Goal: Register for event/course

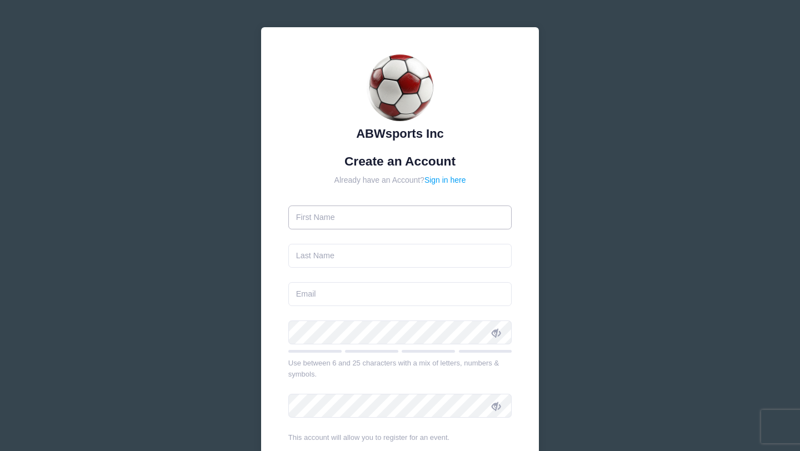
click at [378, 213] on input "text" at bounding box center [400, 217] width 224 height 24
type input "[MEDICAL_DATA]"
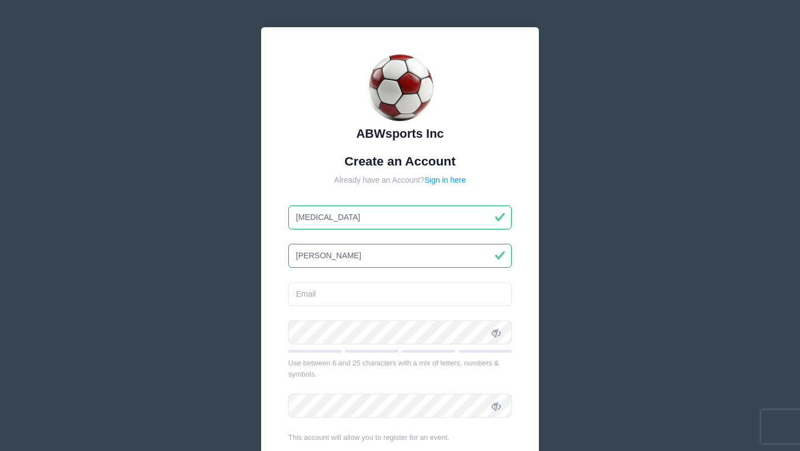
type input "[PERSON_NAME]"
click at [347, 300] on input "email" at bounding box center [400, 294] width 224 height 24
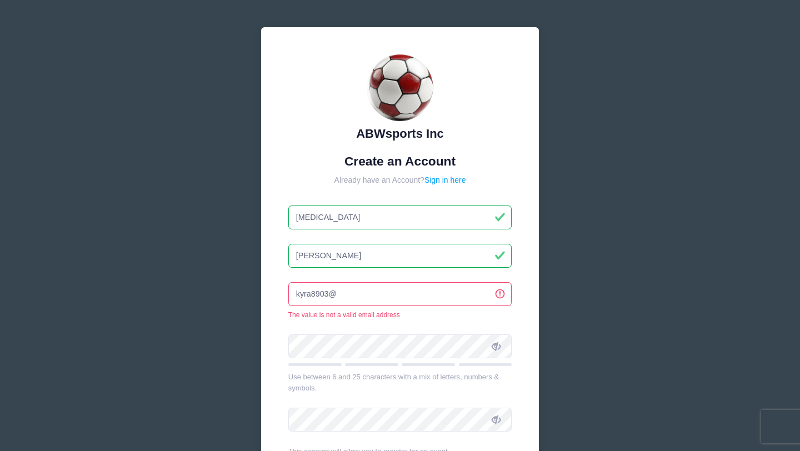
click at [379, 297] on input "kyra8903@" at bounding box center [400, 294] width 224 height 24
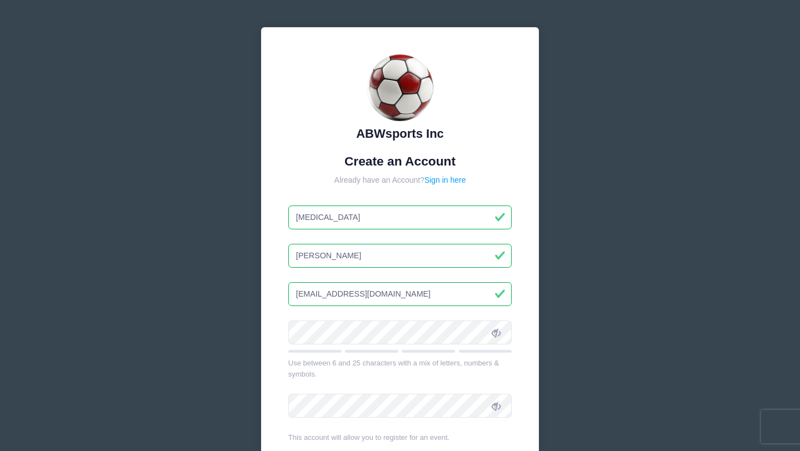
type input "[EMAIL_ADDRESS][DOMAIN_NAME]"
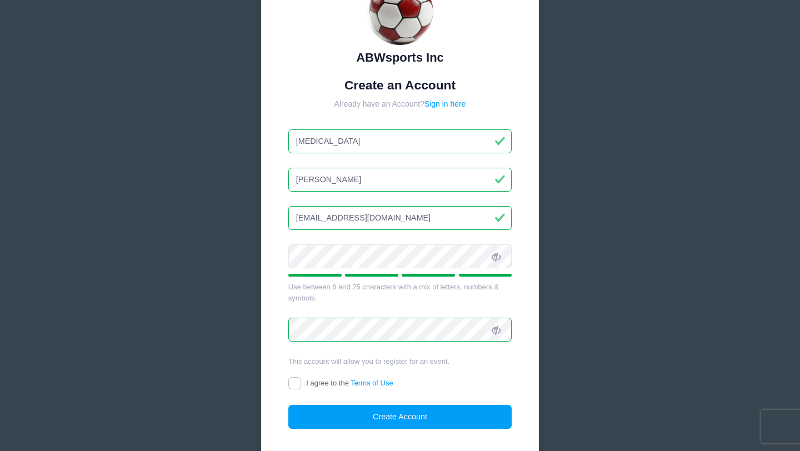
scroll to position [87, 0]
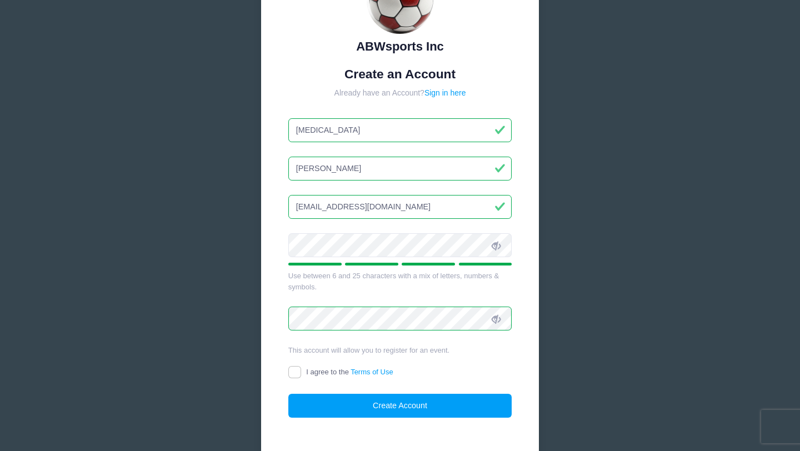
click at [346, 374] on span "I agree to the Terms of Use" at bounding box center [349, 372] width 87 height 8
click at [301, 374] on input "I agree to the Terms of Use" at bounding box center [294, 372] width 13 height 13
checkbox input "true"
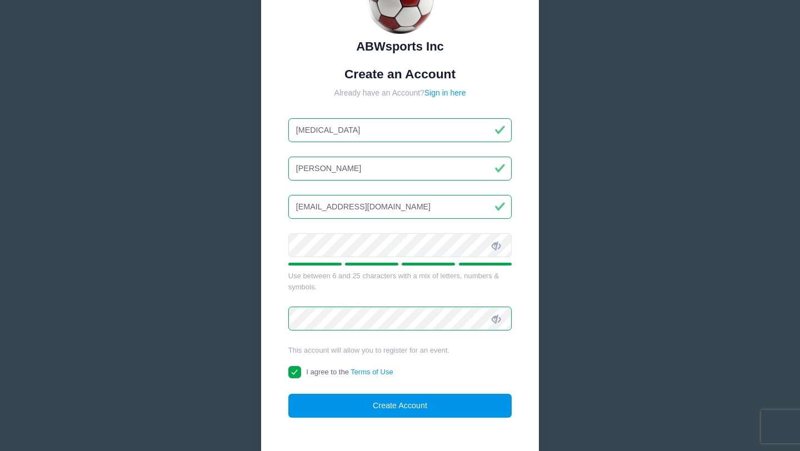
click at [338, 398] on button "Create Account" at bounding box center [400, 406] width 224 height 24
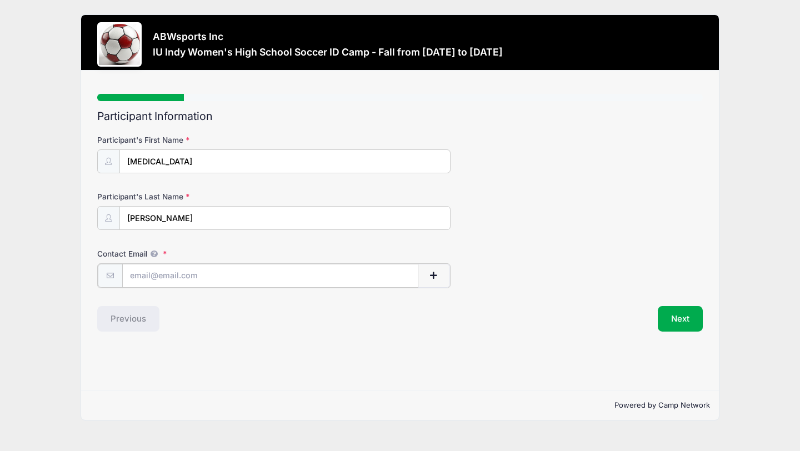
click at [249, 273] on input "Contact Email" at bounding box center [270, 276] width 296 height 24
type input "[EMAIL_ADDRESS][DOMAIN_NAME]"
drag, startPoint x: 667, startPoint y: 324, endPoint x: 668, endPoint y: 315, distance: 8.9
click at [668, 323] on button "Next" at bounding box center [680, 318] width 45 height 26
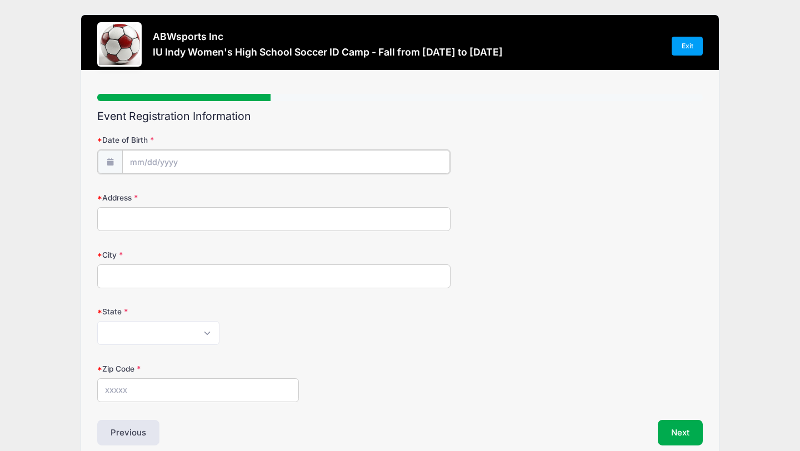
click at [377, 155] on input "Date of Birth" at bounding box center [286, 162] width 328 height 24
click at [218, 170] on input "Date of Birth" at bounding box center [286, 162] width 328 height 24
click at [211, 164] on input "Date of Birth" at bounding box center [286, 162] width 328 height 24
click at [139, 197] on span at bounding box center [138, 191] width 18 height 19
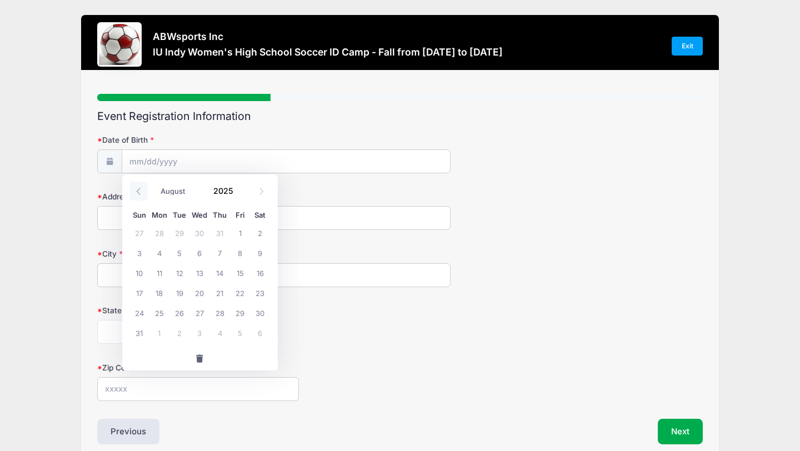
click at [139, 197] on span at bounding box center [138, 191] width 18 height 19
click at [139, 165] on input "Date of Birth" at bounding box center [286, 162] width 328 height 24
click at [135, 193] on icon at bounding box center [138, 191] width 7 height 7
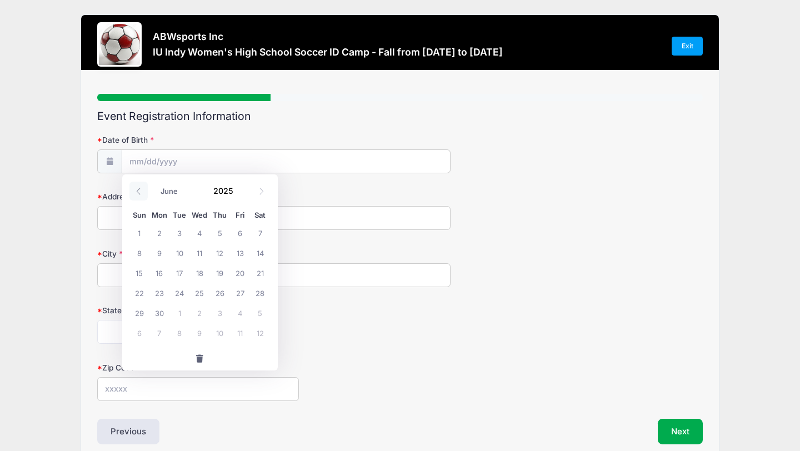
click at [135, 194] on icon at bounding box center [138, 191] width 7 height 7
click at [135, 193] on icon at bounding box center [138, 191] width 7 height 7
click at [142, 193] on span at bounding box center [138, 191] width 18 height 19
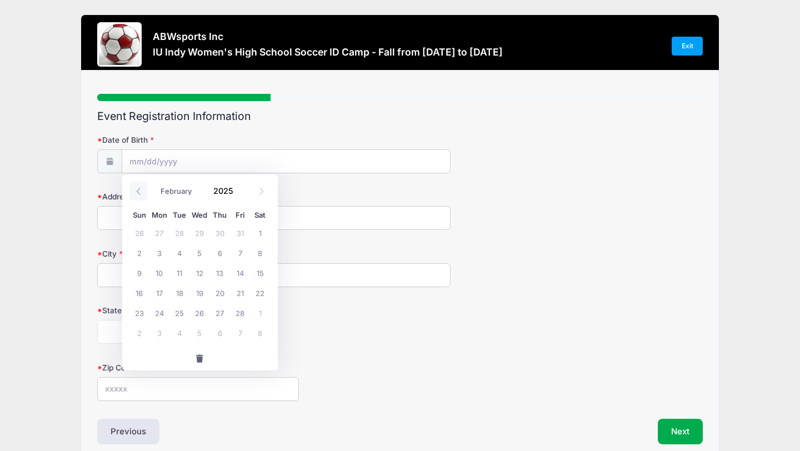
select select "0"
click at [142, 193] on span at bounding box center [138, 191] width 18 height 19
type input "2024"
click at [142, 193] on span at bounding box center [138, 191] width 18 height 19
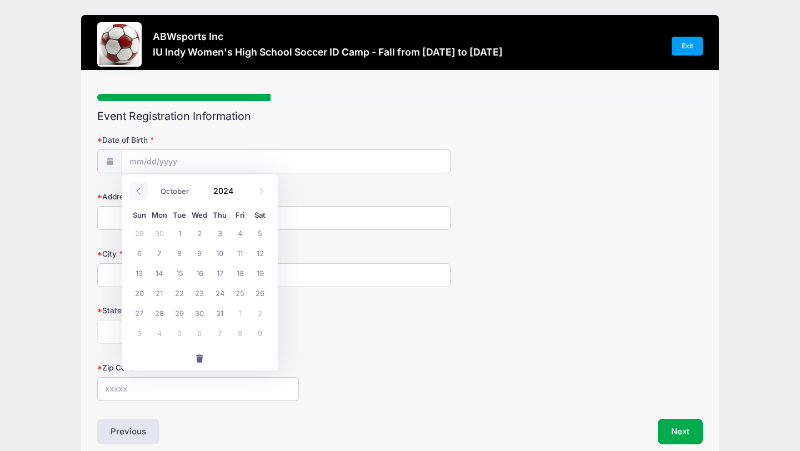
click at [142, 193] on span at bounding box center [138, 191] width 18 height 19
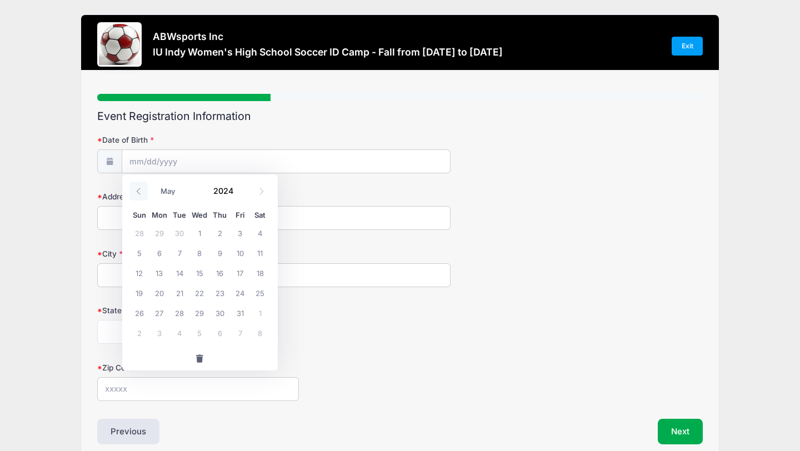
click at [142, 193] on span at bounding box center [138, 191] width 18 height 19
select select "0"
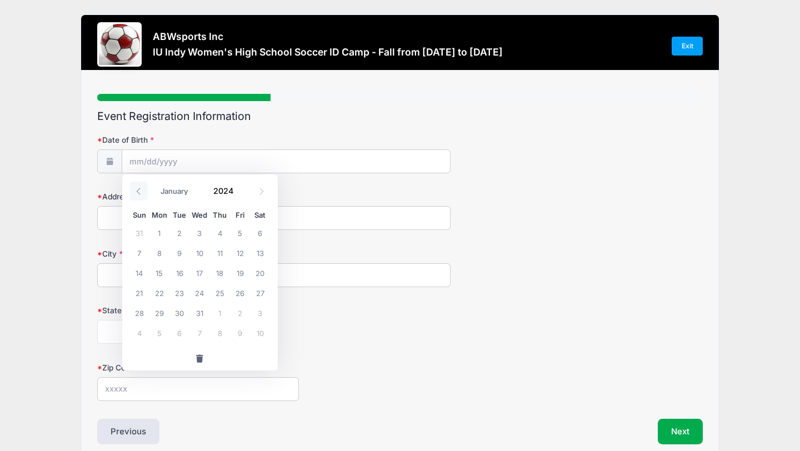
click at [142, 193] on span at bounding box center [138, 191] width 18 height 19
type input "2023"
click at [142, 193] on span at bounding box center [138, 191] width 18 height 19
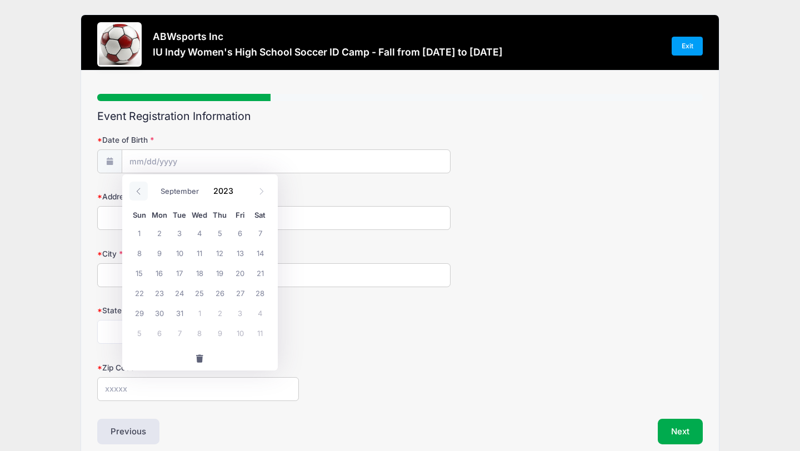
click at [142, 193] on span at bounding box center [138, 191] width 18 height 19
select select "5"
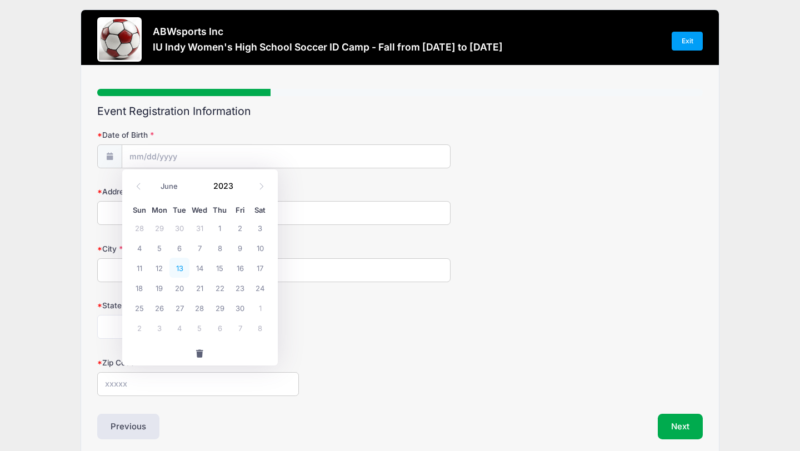
click at [179, 268] on span "13" at bounding box center [179, 268] width 20 height 20
type input "06/13/2023"
click at [238, 184] on span at bounding box center [241, 181] width 8 height 8
click at [240, 179] on span at bounding box center [241, 181] width 8 height 8
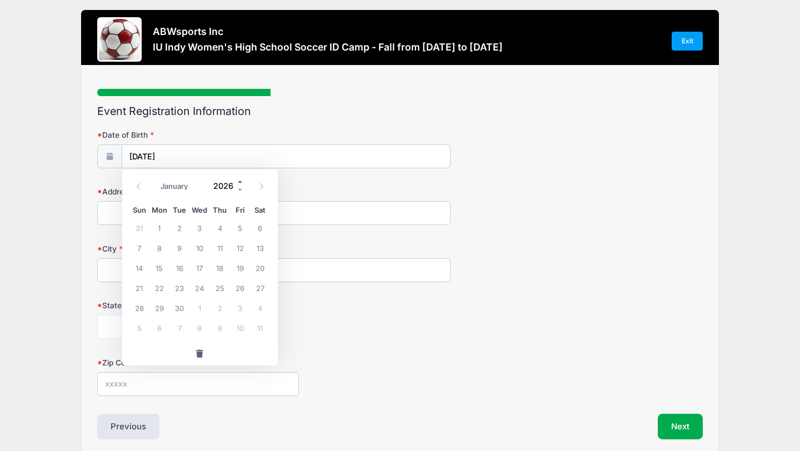
click at [240, 179] on span at bounding box center [241, 181] width 8 height 8
click at [240, 184] on span at bounding box center [241, 181] width 8 height 8
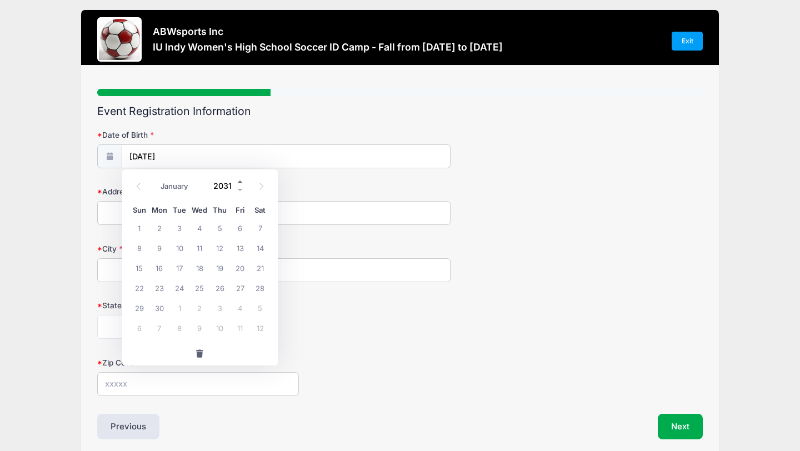
click at [240, 184] on span at bounding box center [241, 181] width 8 height 8
click at [240, 185] on div "2035" at bounding box center [226, 185] width 36 height 17
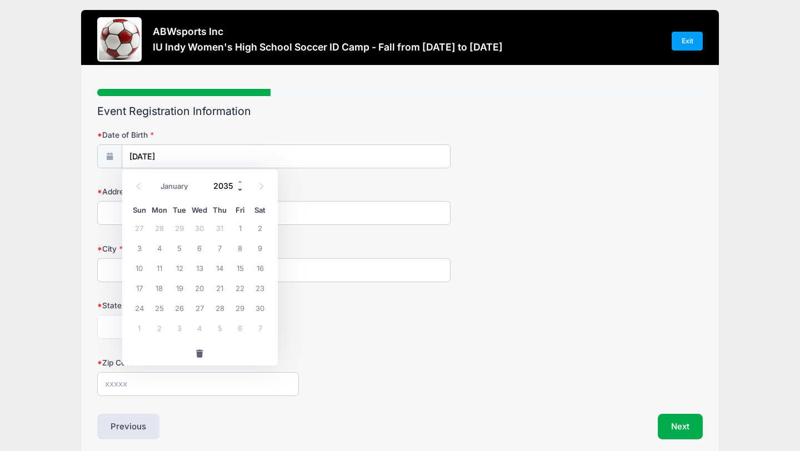
click at [240, 189] on span at bounding box center [241, 189] width 8 height 8
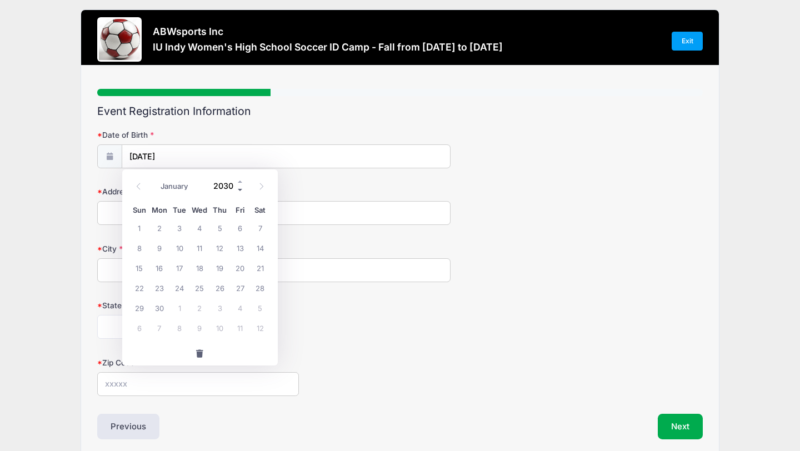
click at [240, 189] on span at bounding box center [241, 189] width 8 height 8
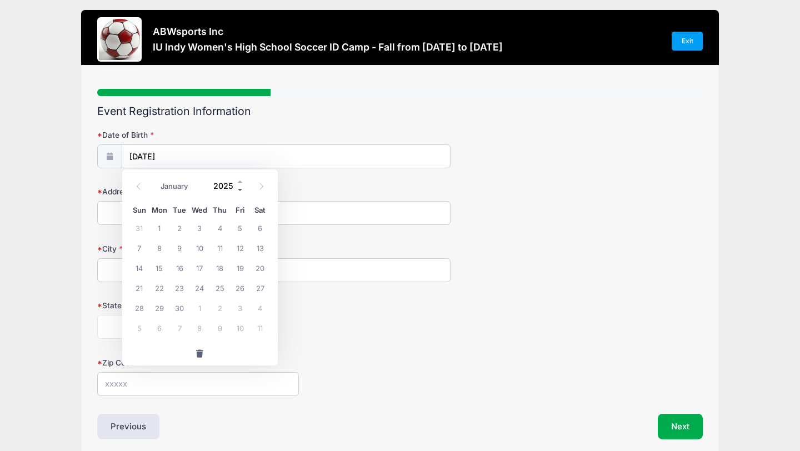
click at [240, 189] on span at bounding box center [241, 189] width 8 height 8
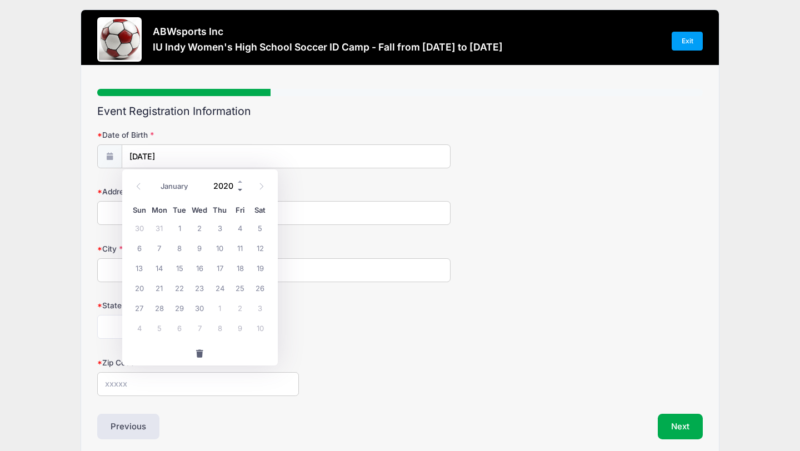
click at [240, 189] on span at bounding box center [241, 189] width 8 height 8
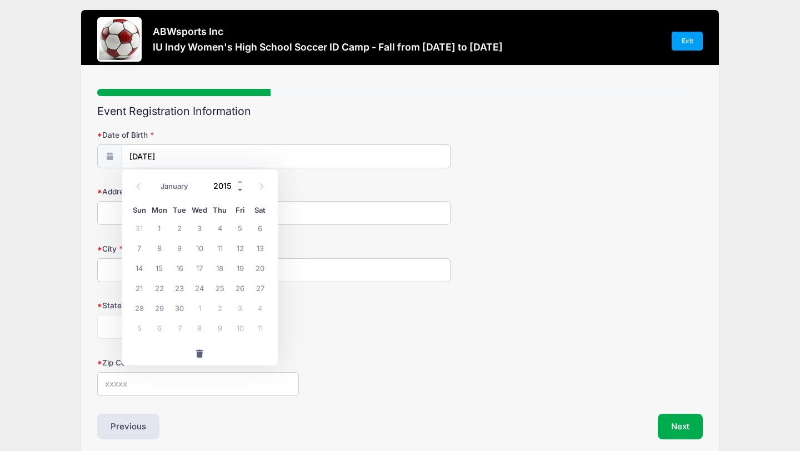
click at [240, 189] on span at bounding box center [241, 189] width 8 height 8
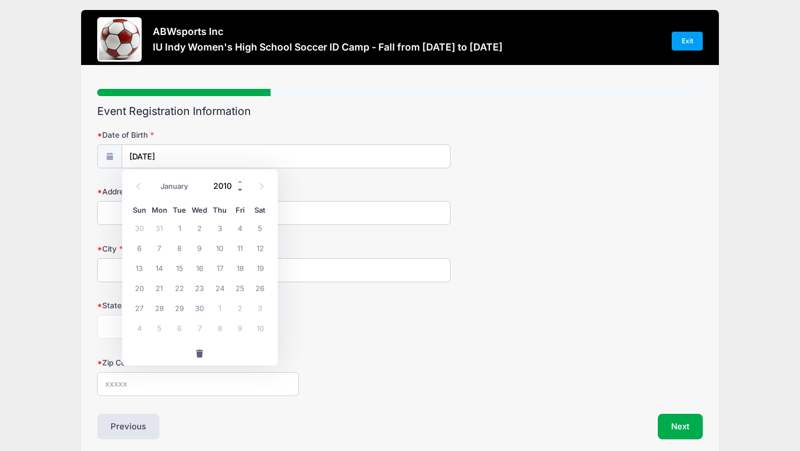
click at [240, 189] on span at bounding box center [241, 189] width 8 height 8
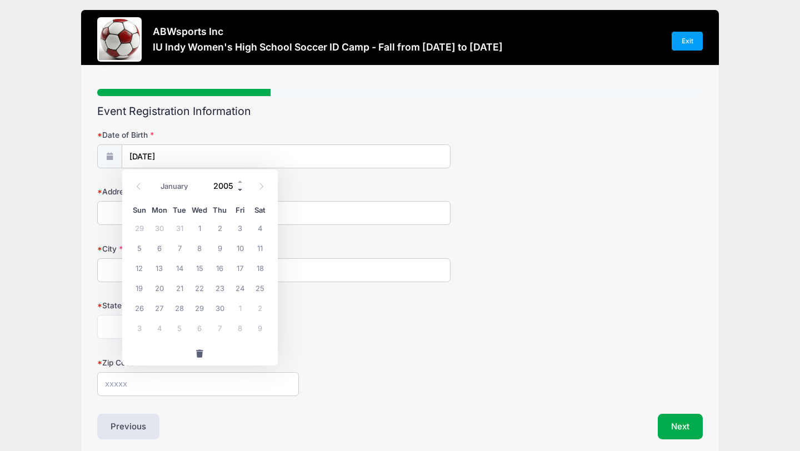
click at [240, 189] on span at bounding box center [241, 189] width 8 height 8
click at [239, 183] on span at bounding box center [241, 181] width 8 height 8
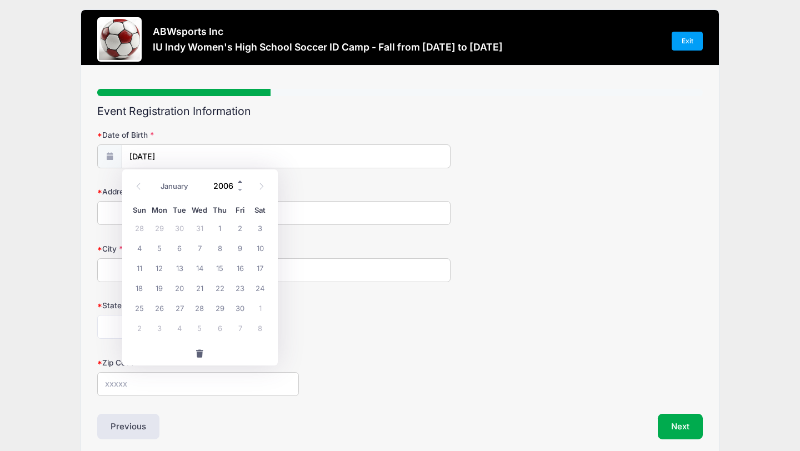
click at [239, 183] on span at bounding box center [241, 181] width 8 height 8
type input "2008"
click at [242, 244] on span "13" at bounding box center [240, 248] width 20 height 20
type input "06/13/2008"
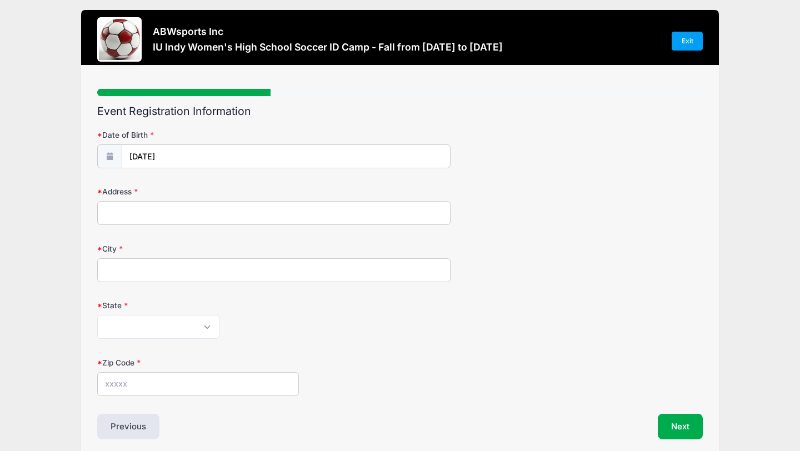
click at [250, 214] on input "Address" at bounding box center [273, 213] width 353 height 24
type input "3143 n 500 w"
click at [243, 265] on input "City" at bounding box center [273, 270] width 353 height 24
type input "Madison"
click at [192, 320] on select "Alabama Alaska American Samoa Arizona Arkansas Armed Forces Africa Armed Forces…" at bounding box center [158, 327] width 122 height 24
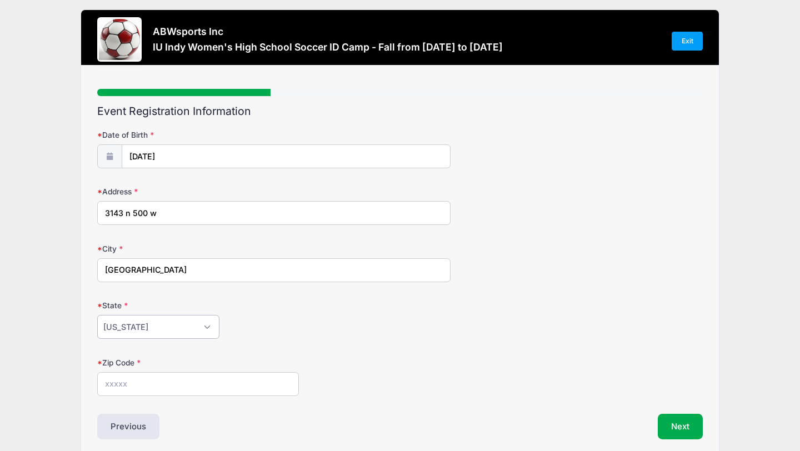
click at [138, 332] on select "Alabama Alaska American Samoa Arizona Arkansas Armed Forces Africa Armed Forces…" at bounding box center [158, 327] width 122 height 24
select select "IN"
click at [154, 379] on input "Zip Code" at bounding box center [198, 384] width 202 height 24
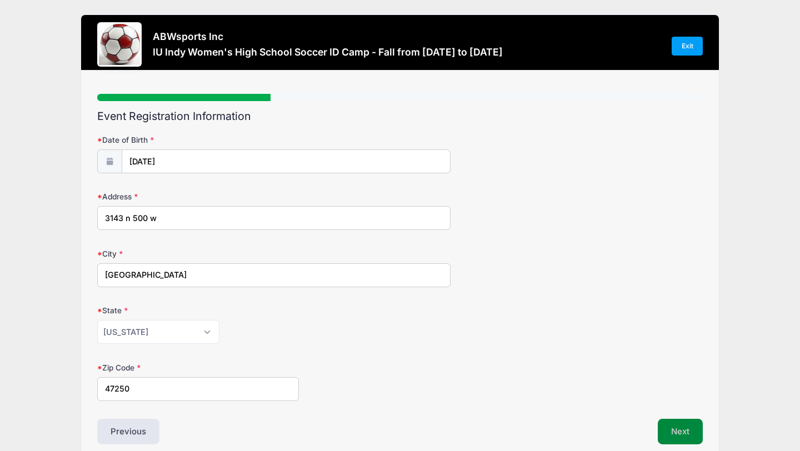
type input "47250"
click at [670, 425] on button "Next" at bounding box center [680, 432] width 45 height 26
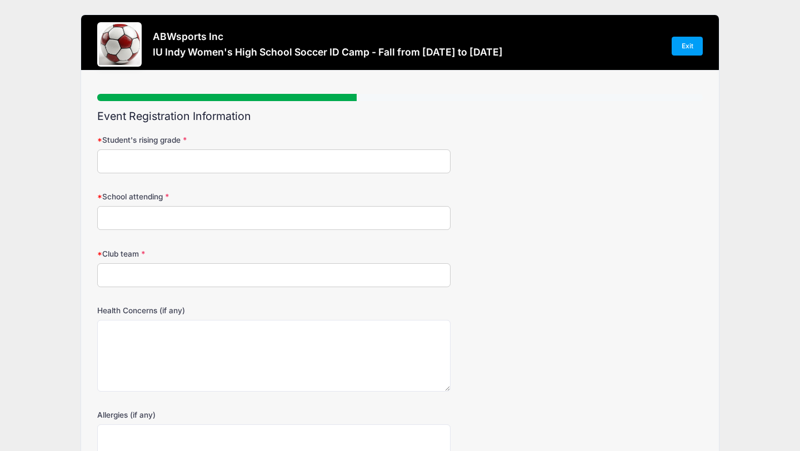
click at [277, 167] on input "Student's rising grade" at bounding box center [273, 161] width 353 height 24
type input "1"
click at [294, 224] on input "School attending" at bounding box center [273, 218] width 353 height 24
type input "Madison Consolidated High School"
click at [214, 274] on input "Club team" at bounding box center [273, 275] width 353 height 24
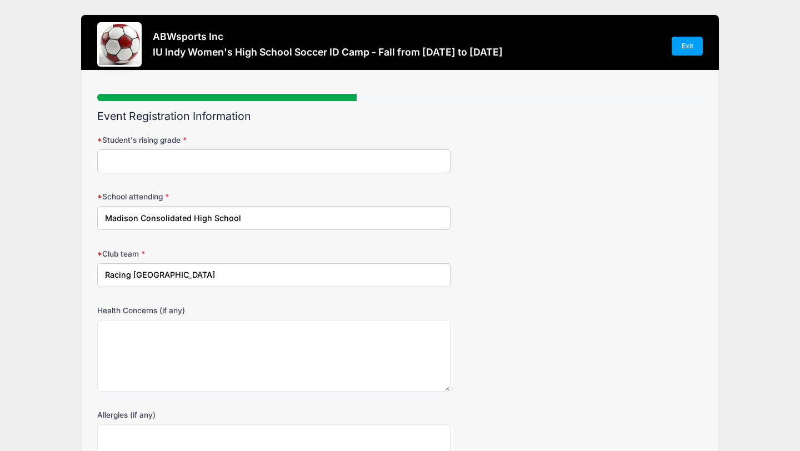
click at [154, 277] on input "Racing Lousville" at bounding box center [273, 275] width 353 height 24
type input "Racing Louisville"
click at [167, 160] on input "Student's rising grade" at bounding box center [273, 161] width 353 height 24
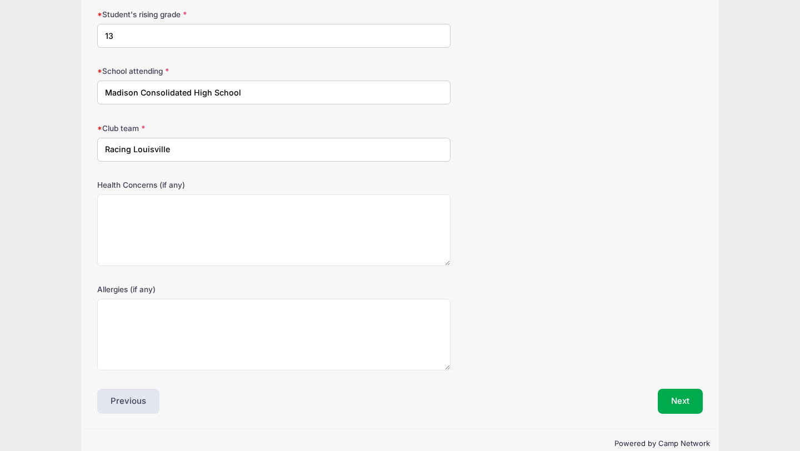
scroll to position [147, 0]
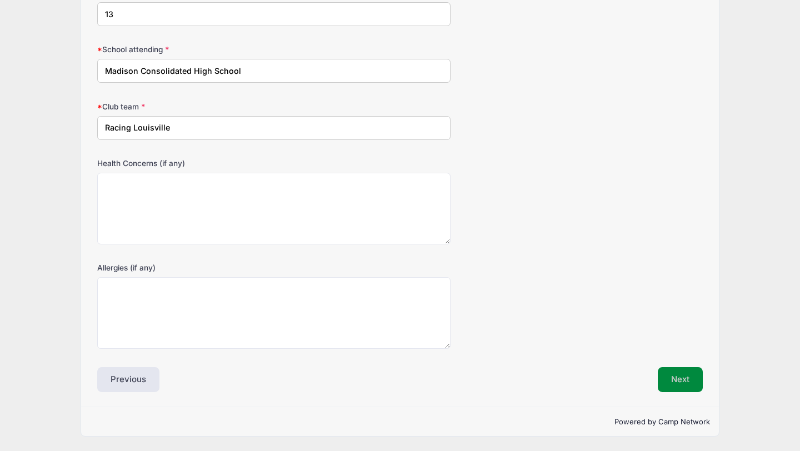
type input "13"
click at [663, 378] on button "Next" at bounding box center [680, 380] width 45 height 26
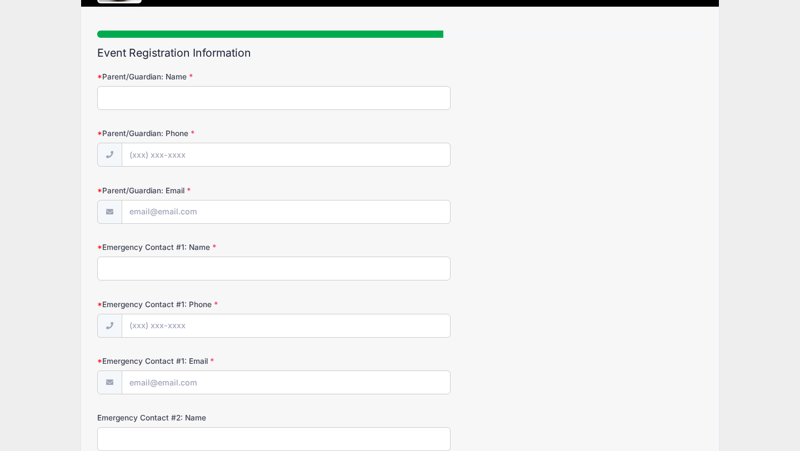
scroll to position [0, 0]
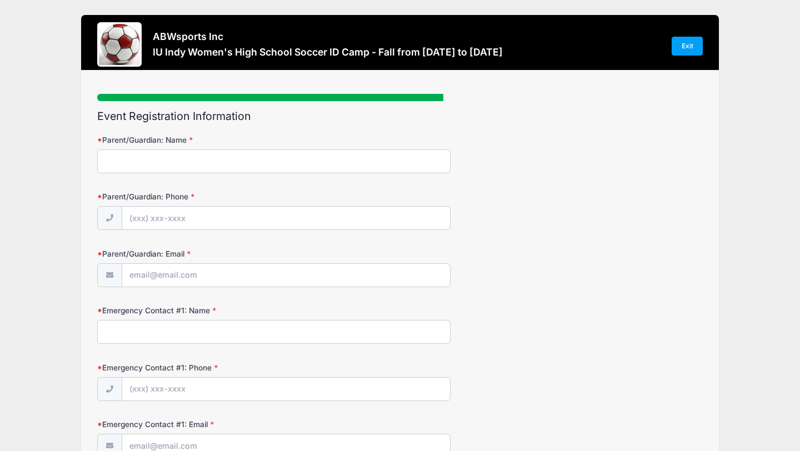
click at [301, 159] on input "Parent/Guardian: Name" at bounding box center [273, 161] width 353 height 24
type input "April"
click at [296, 224] on input "Parent/Guardian: Phone" at bounding box center [286, 219] width 328 height 24
type input "(812) 599-0027"
click at [293, 277] on input "Parent/Guardian: Email" at bounding box center [286, 276] width 328 height 24
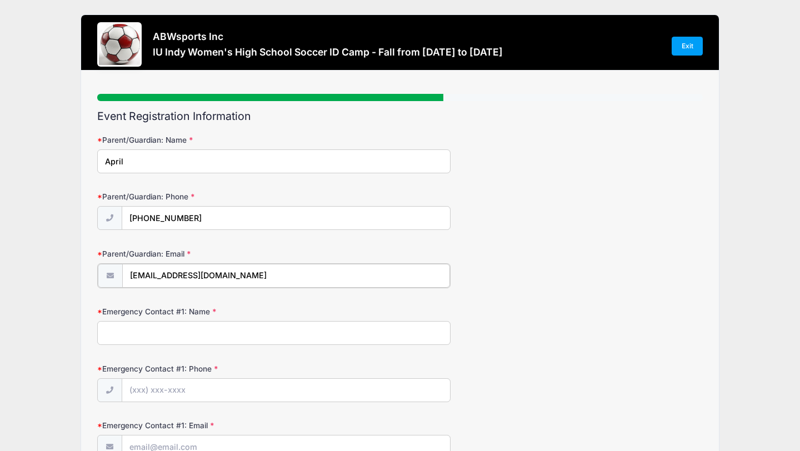
type input "aayler8903@gmail.com"
click at [254, 328] on input "Emergency Contact #1: Name" at bounding box center [273, 332] width 353 height 24
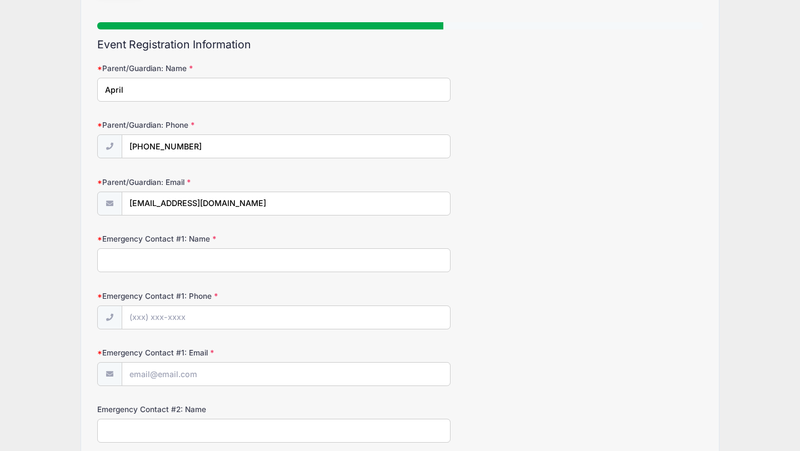
scroll to position [70, 0]
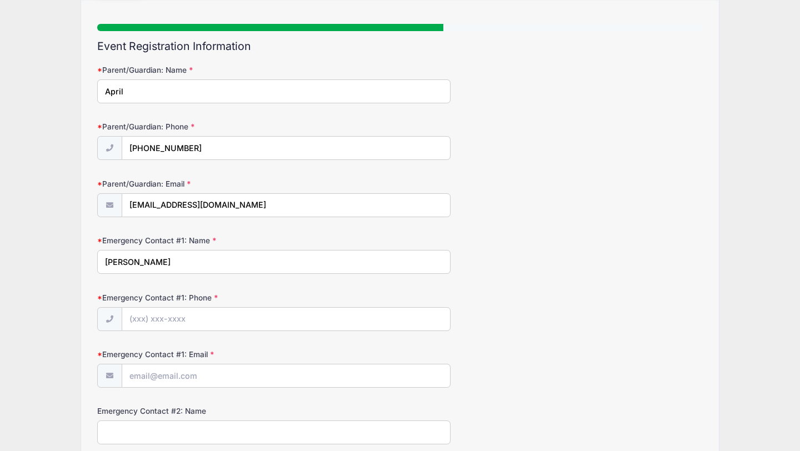
type input "April Ayler"
click at [173, 98] on input "April" at bounding box center [273, 91] width 353 height 24
type input "April Ayler"
click at [184, 316] on input "Emergency Contact #1: Phone" at bounding box center [286, 320] width 328 height 24
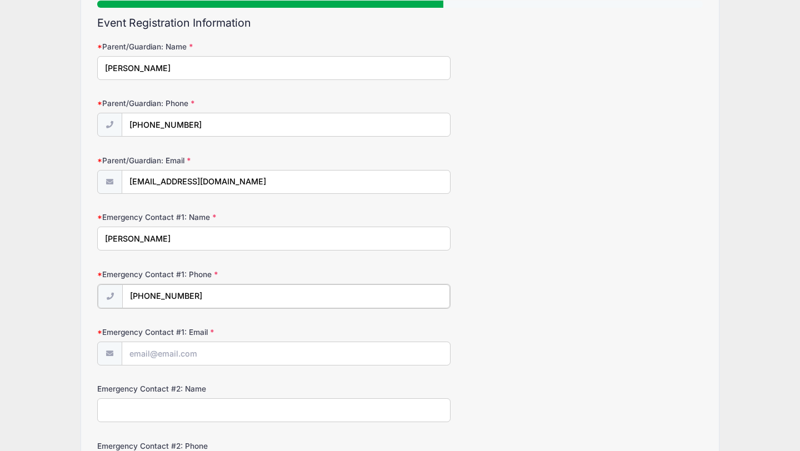
scroll to position [96, 0]
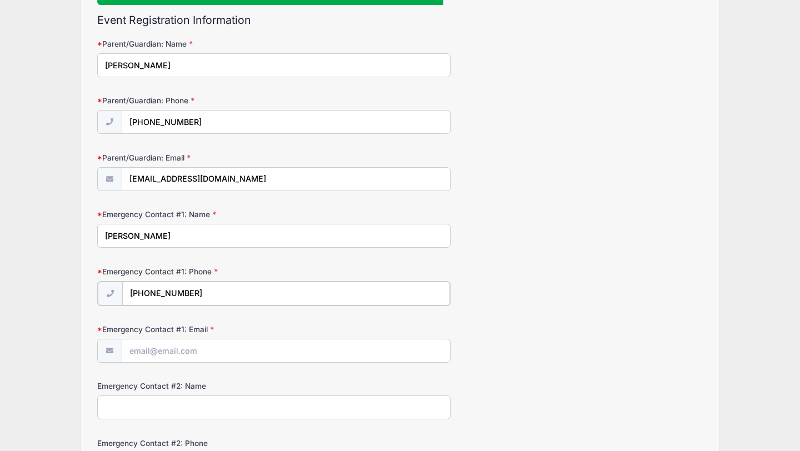
type input "(812) 599-0027"
click at [185, 349] on input "Emergency Contact #1: Email" at bounding box center [286, 350] width 328 height 24
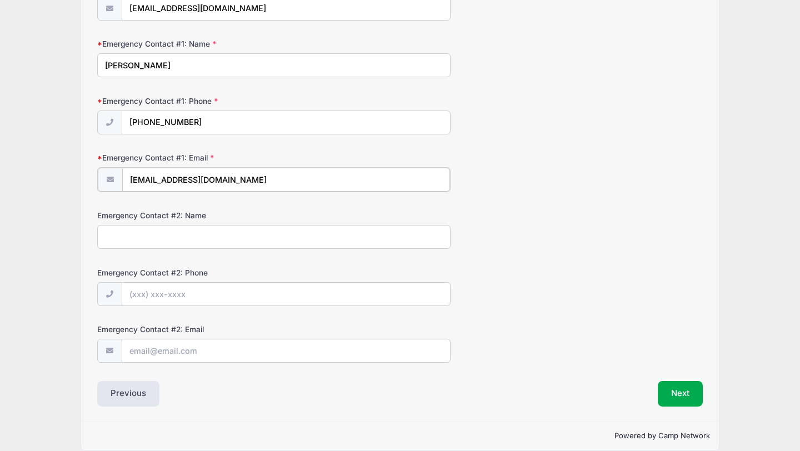
scroll to position [271, 0]
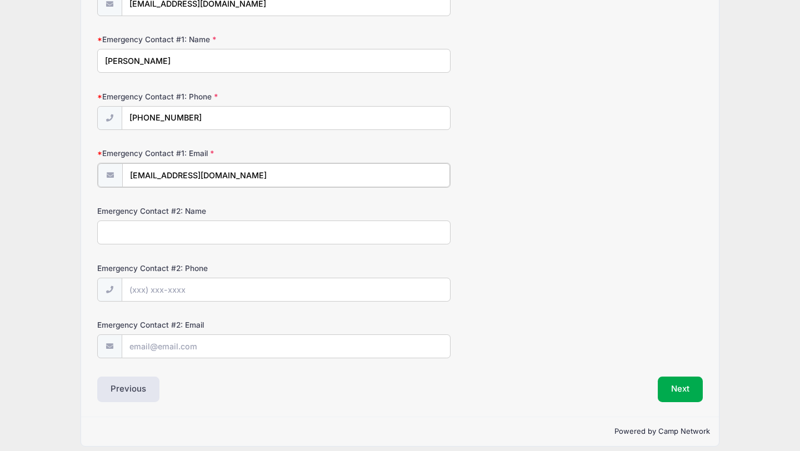
type input "aayler8903@gmail.com"
click at [164, 221] on input "Emergency Contact #2: Name" at bounding box center [273, 231] width 353 height 24
type input "C"
click at [671, 394] on button "Next" at bounding box center [680, 388] width 45 height 26
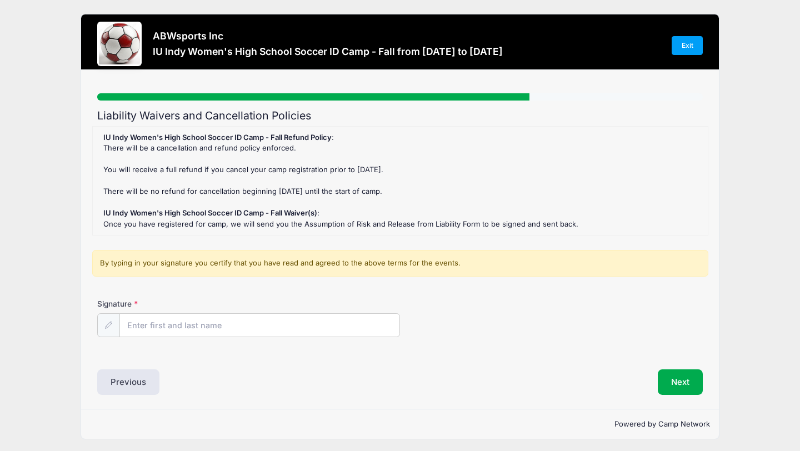
scroll to position [0, 0]
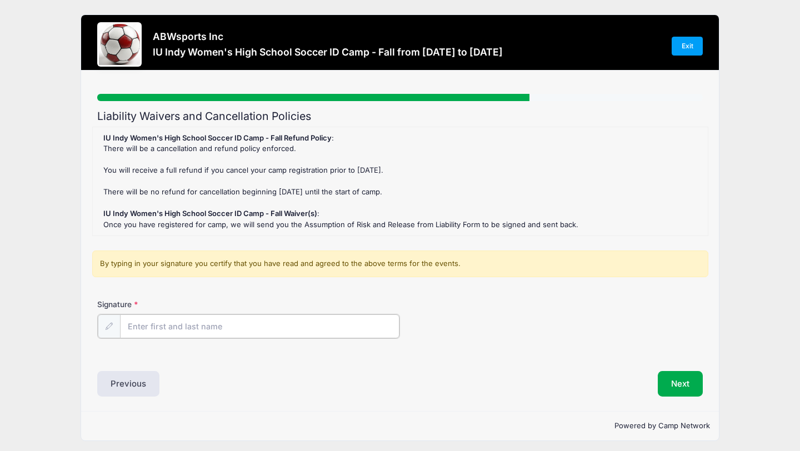
click at [315, 316] on input "Signature" at bounding box center [259, 326] width 279 height 24
type input "Kyra Ayler"
click at [666, 387] on button "Next" at bounding box center [680, 383] width 45 height 26
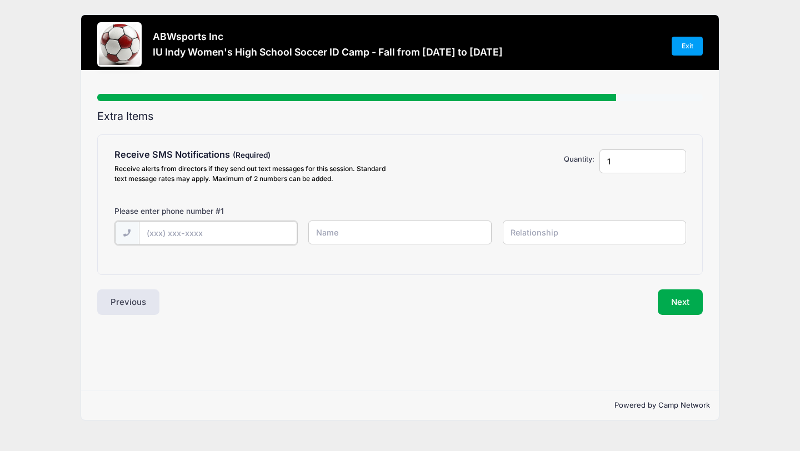
click at [260, 232] on input "text" at bounding box center [218, 233] width 158 height 24
click at [227, 237] on input "(812) 221-0889" at bounding box center [218, 233] width 158 height 24
type input "(812) 599-0027"
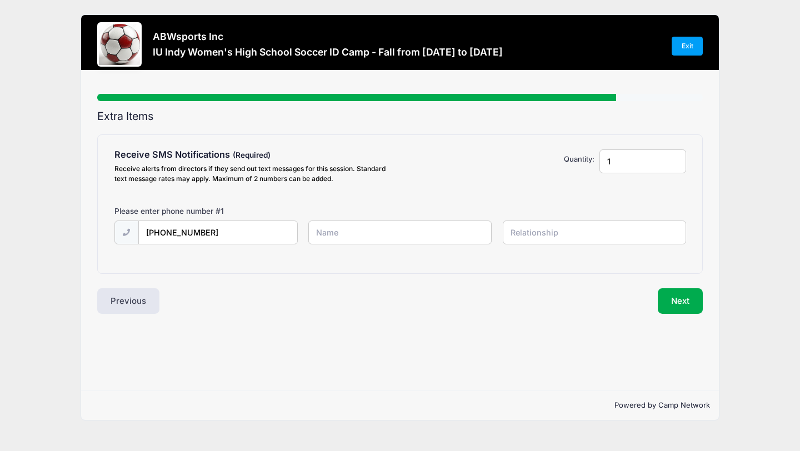
click at [324, 237] on input "text" at bounding box center [399, 232] width 183 height 24
type input "April"
click at [513, 227] on input "text" at bounding box center [594, 232] width 183 height 24
type input "Mother"
click at [444, 227] on input "April" at bounding box center [399, 232] width 183 height 24
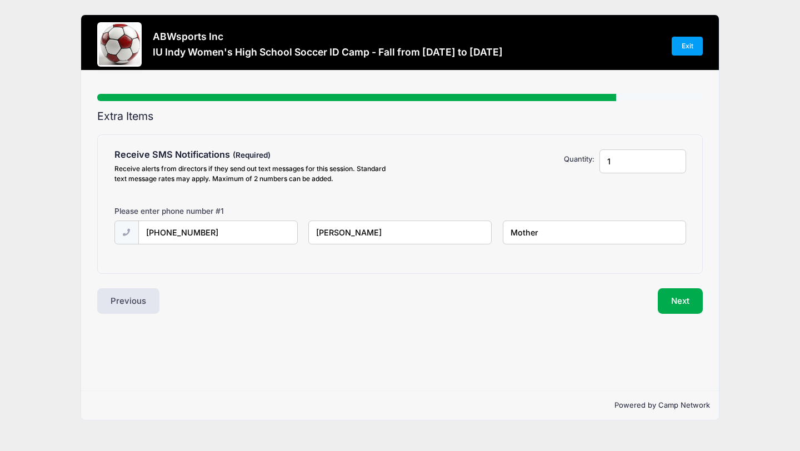
type input "April Ayler"
click at [428, 320] on div "Step 6 /7 Step 1 Step 2 Step 3 Step 4 Policies Extra Items Summary Participant …" at bounding box center [400, 231] width 638 height 320
click at [689, 302] on button "Next" at bounding box center [680, 301] width 45 height 26
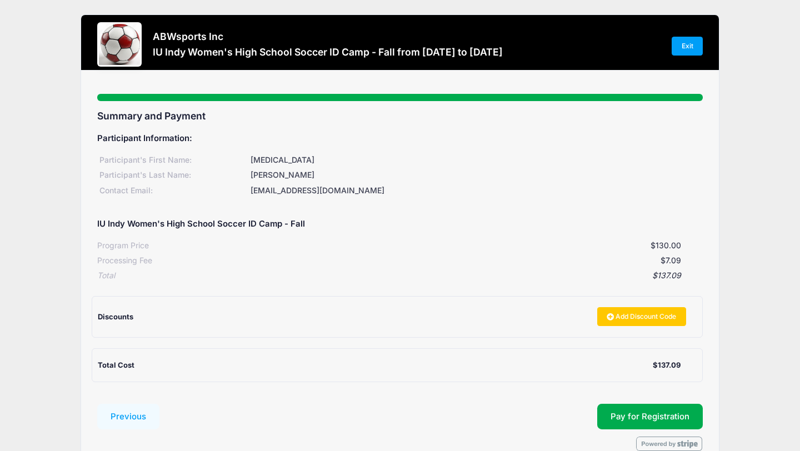
click at [644, 186] on div "[EMAIL_ADDRESS][DOMAIN_NAME]" at bounding box center [476, 191] width 454 height 12
click at [690, 414] on button "Pay for Registration" at bounding box center [650, 417] width 106 height 26
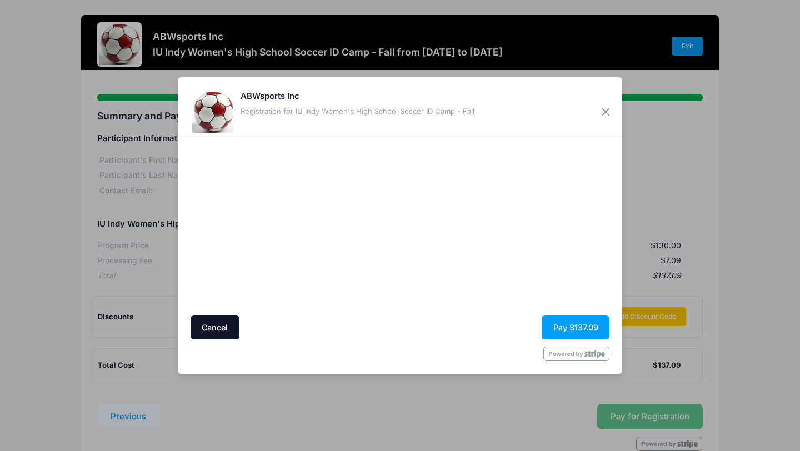
click at [217, 328] on button "Cancel" at bounding box center [214, 327] width 49 height 24
